Goal: Information Seeking & Learning: Learn about a topic

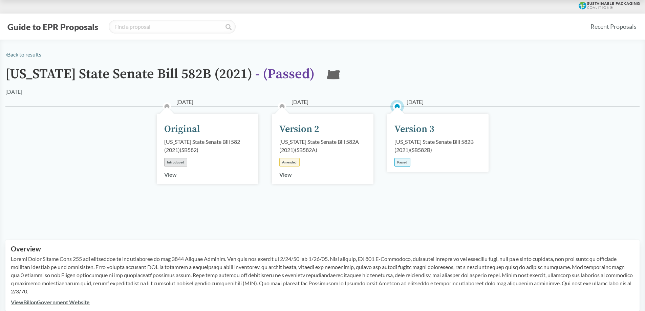
click at [433, 143] on div "[US_STATE] State Senate Bill 582B (2021) ( SB582B )" at bounding box center [437, 146] width 87 height 16
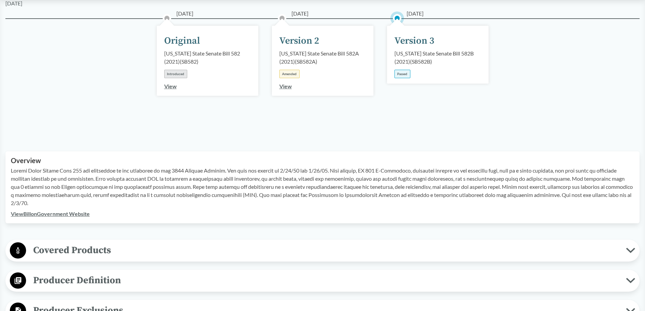
scroll to position [135, 0]
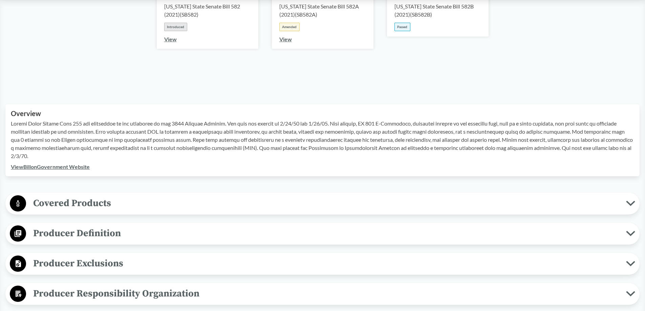
click at [64, 201] on span "Covered Products" at bounding box center [326, 203] width 600 height 15
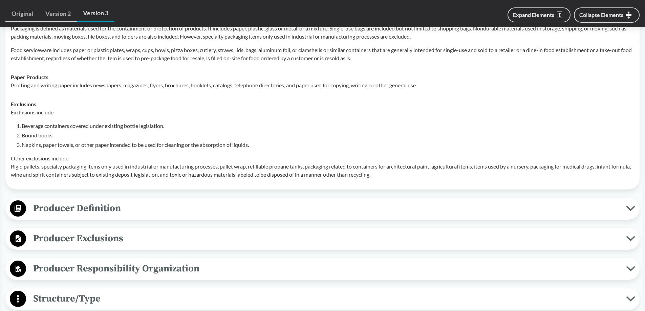
scroll to position [338, 0]
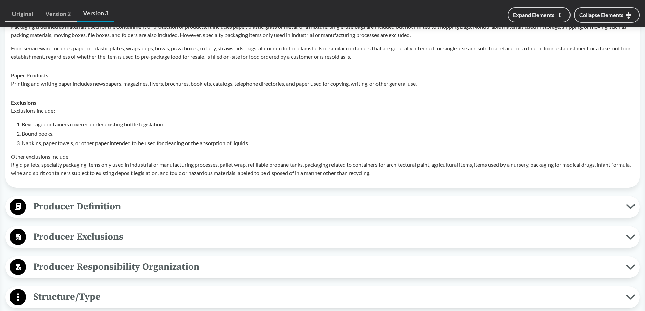
click at [102, 199] on span "Producer Definition" at bounding box center [326, 206] width 600 height 15
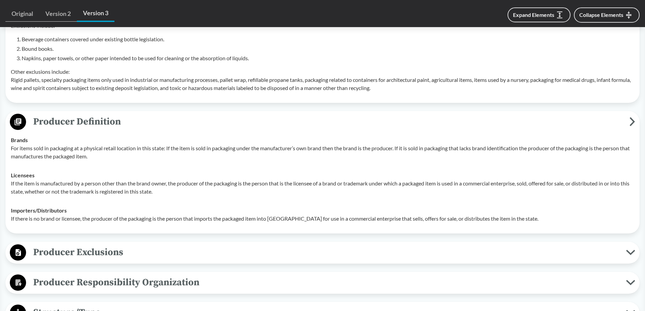
scroll to position [429, 0]
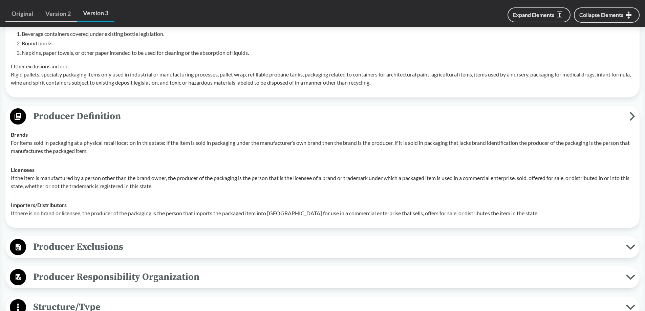
click at [124, 242] on span "Producer Exclusions" at bounding box center [326, 246] width 600 height 15
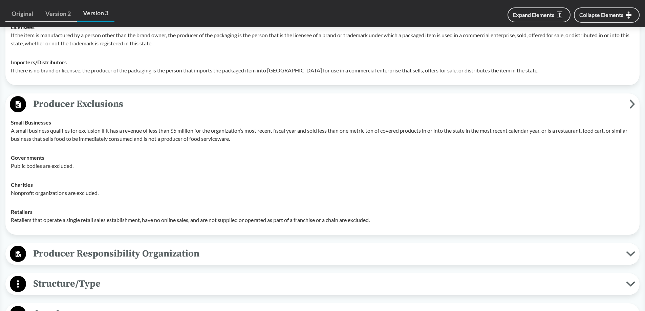
scroll to position [586, 0]
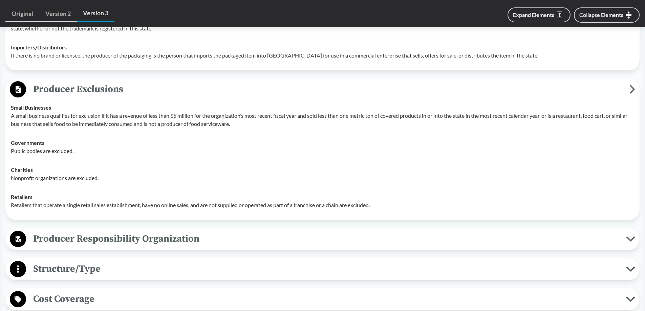
click at [123, 243] on span "Producer Responsibility Organization" at bounding box center [326, 238] width 600 height 15
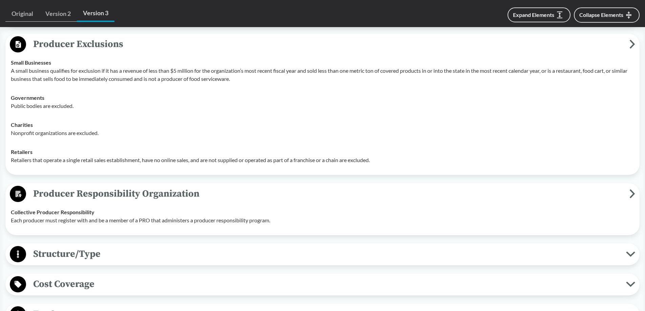
scroll to position [632, 0]
click at [124, 255] on span "Structure/Type" at bounding box center [326, 253] width 600 height 15
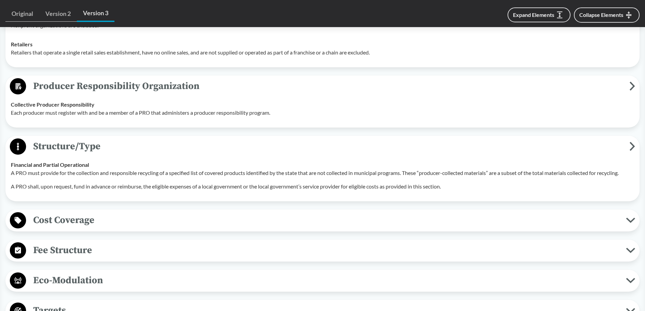
scroll to position [744, 0]
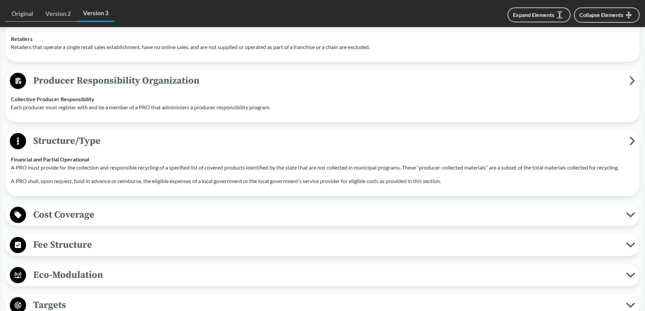
click at [141, 221] on span "Cost Coverage" at bounding box center [326, 214] width 600 height 15
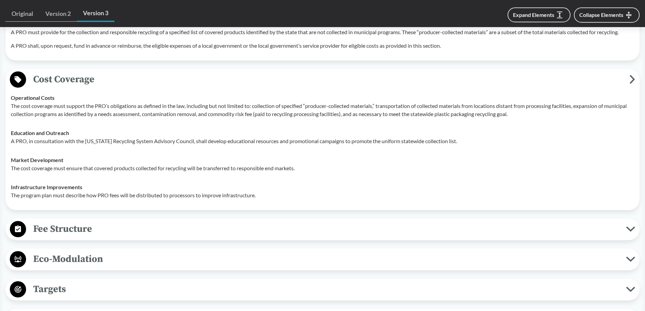
click at [138, 229] on span "Fee Structure" at bounding box center [326, 228] width 600 height 15
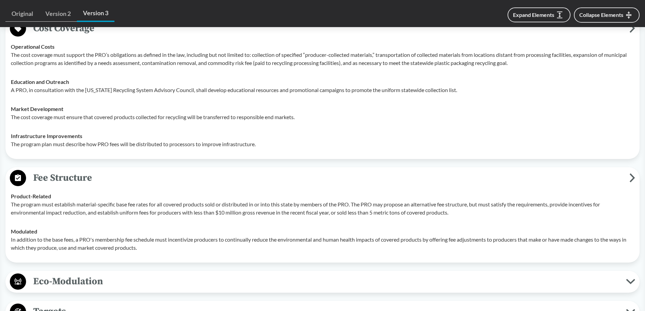
scroll to position [970, 0]
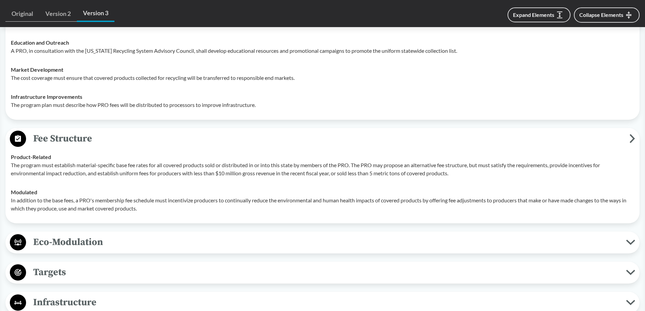
click at [135, 250] on button "Eco-Modulation" at bounding box center [322, 242] width 629 height 17
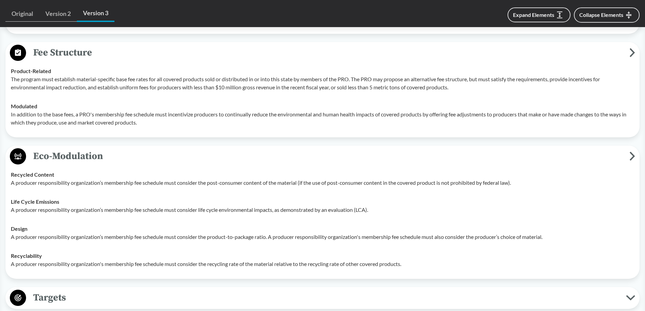
scroll to position [1105, 0]
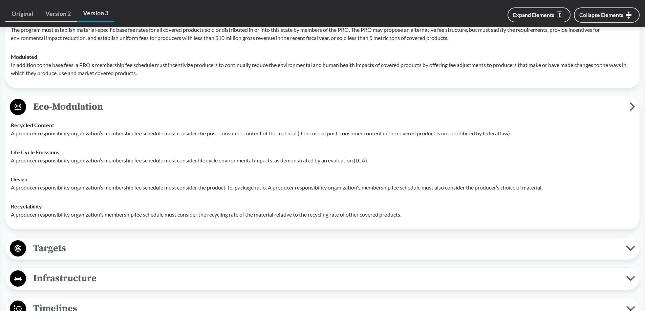
click at [135, 250] on span "Targets" at bounding box center [326, 248] width 600 height 15
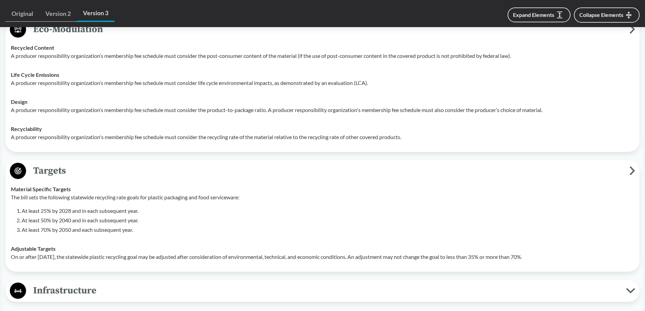
scroll to position [1218, 0]
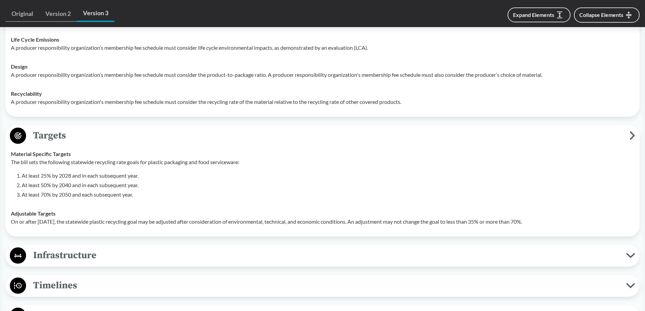
click at [130, 255] on span "Infrastructure" at bounding box center [326, 255] width 600 height 15
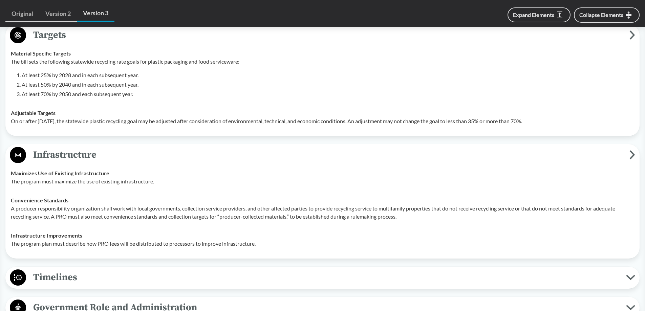
scroll to position [1331, 0]
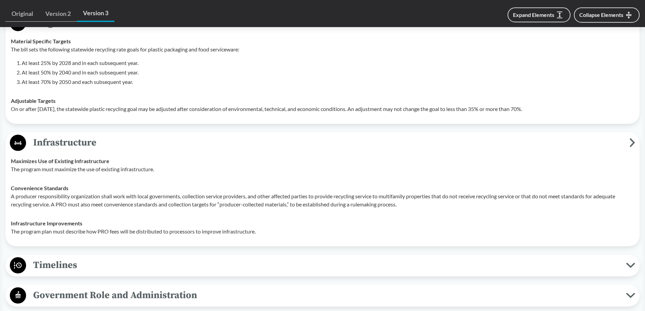
click at [127, 270] on span "Timelines" at bounding box center [326, 264] width 600 height 15
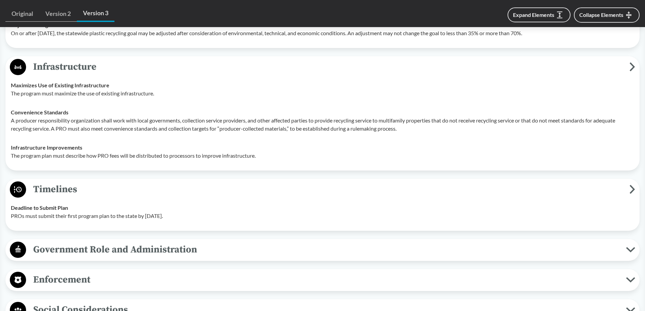
scroll to position [1421, 0]
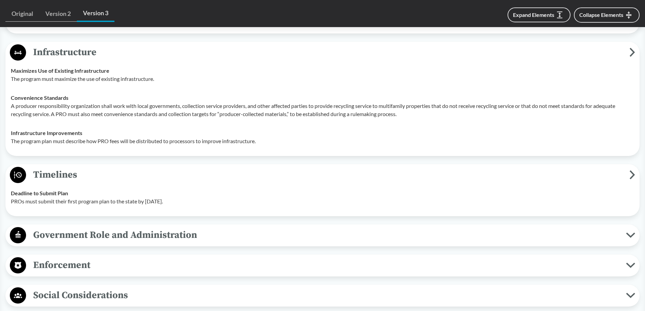
click at [136, 240] on span "Government Role and Administration" at bounding box center [326, 234] width 600 height 15
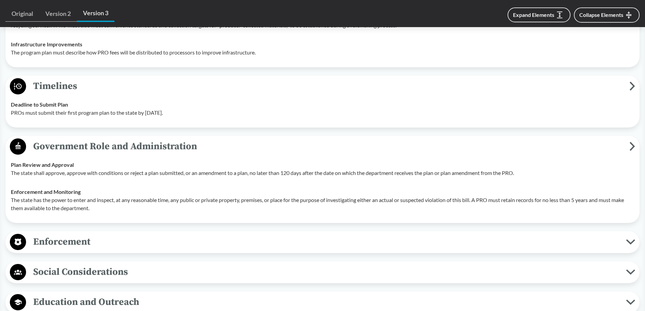
scroll to position [1511, 0]
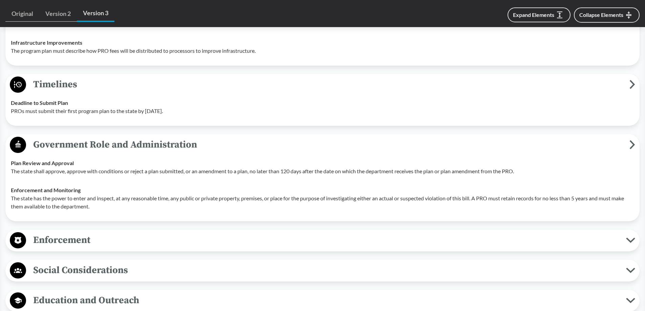
click at [123, 242] on span "Enforcement" at bounding box center [326, 239] width 600 height 15
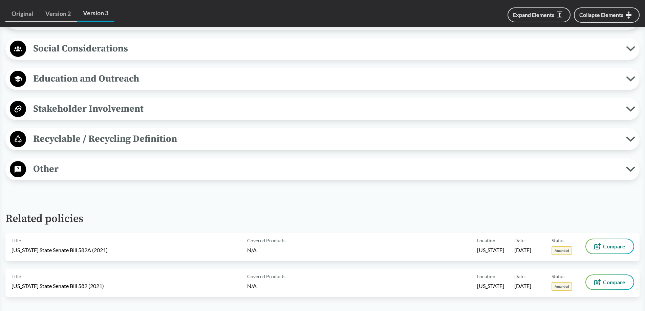
scroll to position [1895, 0]
